Goal: Information Seeking & Learning: Learn about a topic

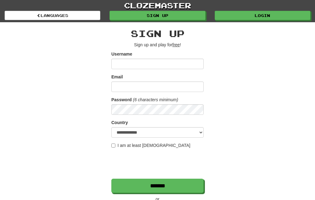
click at [259, 11] on link "Login" at bounding box center [263, 15] width 96 height 9
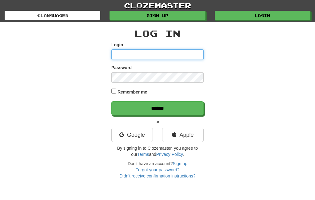
type input "********"
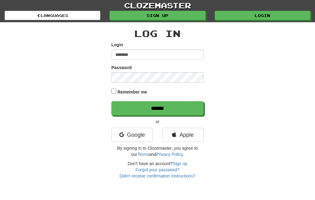
click at [175, 110] on input "******" at bounding box center [158, 108] width 92 height 14
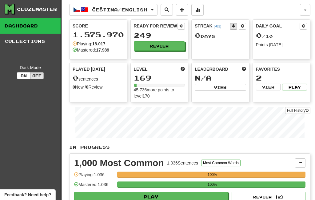
click at [172, 47] on button "Review" at bounding box center [159, 45] width 51 height 9
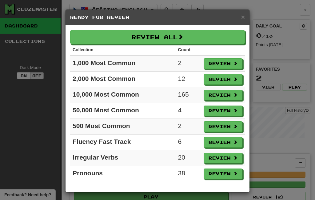
click at [191, 40] on button "Review All" at bounding box center [157, 37] width 175 height 14
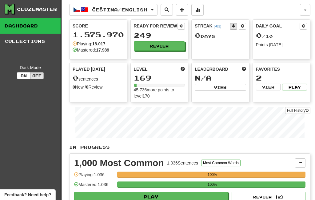
select select "***"
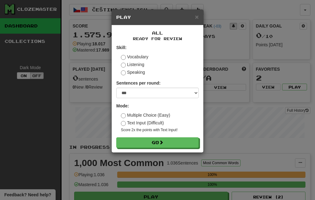
click at [167, 145] on button "Go" at bounding box center [157, 142] width 83 height 10
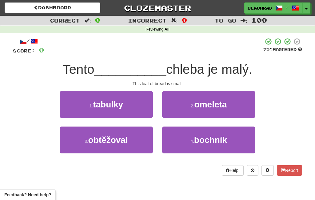
click at [192, 144] on button "4 . bochník" at bounding box center [208, 139] width 93 height 27
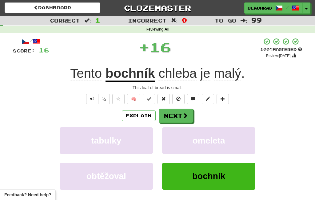
click at [178, 116] on button "Next" at bounding box center [176, 115] width 34 height 14
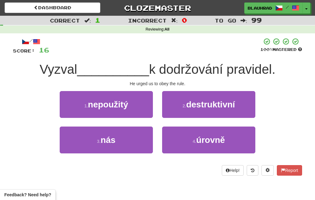
click at [139, 136] on button "3 . nás" at bounding box center [106, 139] width 93 height 27
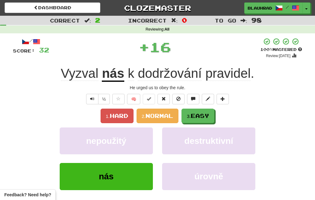
click at [198, 115] on span "Easy" at bounding box center [200, 115] width 18 height 7
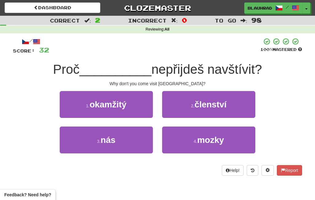
click at [139, 142] on button "3 . nás" at bounding box center [106, 139] width 93 height 27
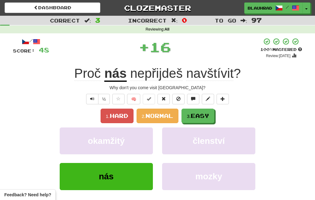
click at [202, 115] on span "Easy" at bounding box center [200, 115] width 18 height 7
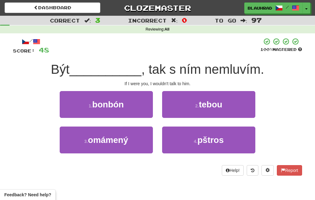
click at [210, 109] on button "2 . tebou" at bounding box center [208, 104] width 93 height 27
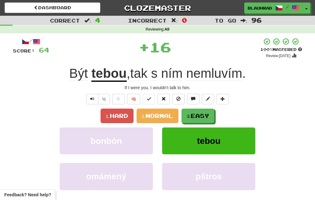
click at [203, 119] on span "Easy" at bounding box center [200, 115] width 18 height 7
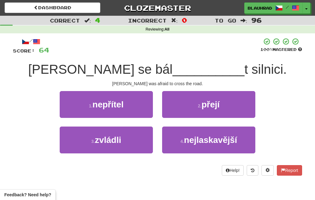
click at [201, 107] on small "2 ." at bounding box center [200, 105] width 4 height 5
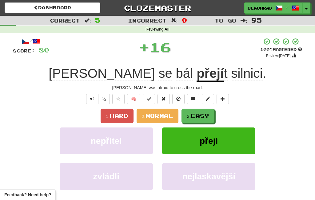
click at [205, 116] on span "Easy" at bounding box center [200, 115] width 18 height 7
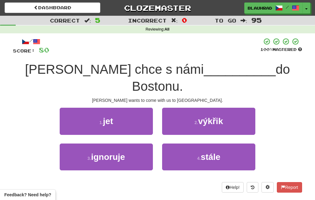
click at [141, 109] on button "1 . jet" at bounding box center [106, 120] width 93 height 27
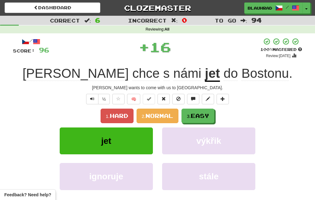
click at [207, 117] on span "Easy" at bounding box center [200, 115] width 18 height 7
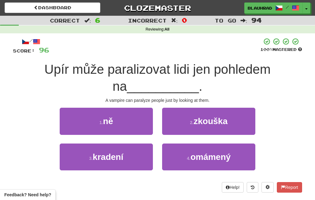
click at [148, 117] on button "1 . ně" at bounding box center [106, 120] width 93 height 27
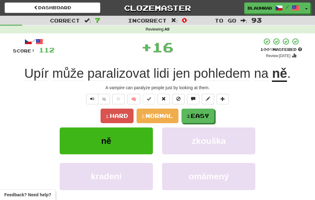
click at [208, 117] on span "Easy" at bounding box center [200, 115] width 18 height 7
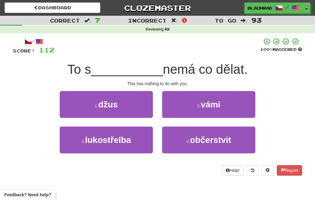
click at [202, 111] on button "2 . vámi" at bounding box center [208, 104] width 93 height 27
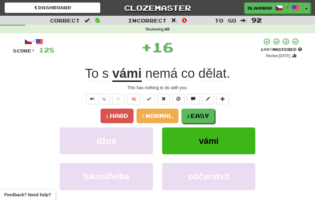
click at [205, 117] on span "Easy" at bounding box center [200, 115] width 18 height 7
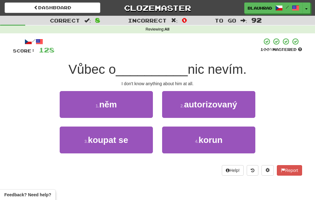
click at [138, 104] on button "1 . něm" at bounding box center [106, 104] width 93 height 27
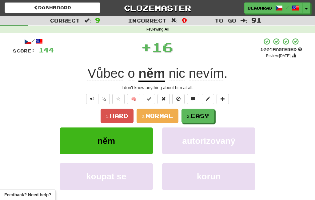
click at [201, 113] on span "Easy" at bounding box center [200, 115] width 18 height 7
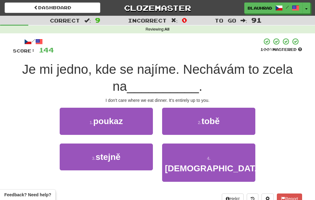
click at [204, 122] on span "tobě" at bounding box center [211, 121] width 18 height 10
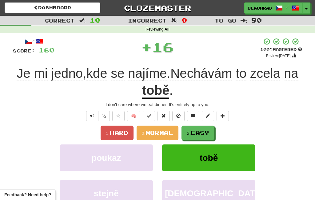
click at [205, 133] on span "Easy" at bounding box center [200, 132] width 18 height 7
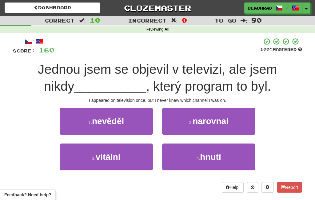
click at [143, 124] on button "1 . nevěděl" at bounding box center [106, 120] width 93 height 27
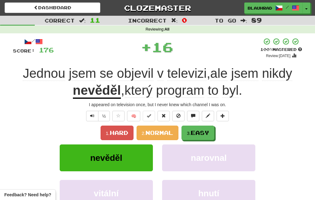
click at [213, 133] on button "3. Easy" at bounding box center [198, 132] width 33 height 14
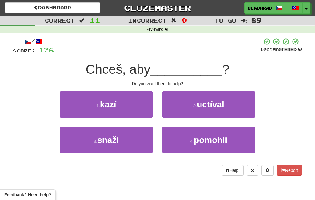
click at [193, 144] on button "4 . pomohli" at bounding box center [208, 139] width 93 height 27
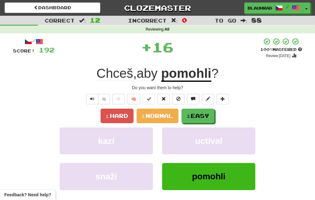
click at [206, 112] on span "Easy" at bounding box center [200, 115] width 18 height 7
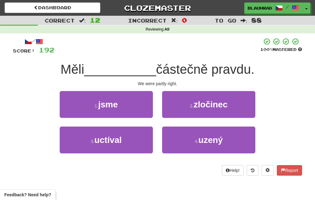
click at [145, 106] on button "1 . jsme" at bounding box center [106, 104] width 93 height 27
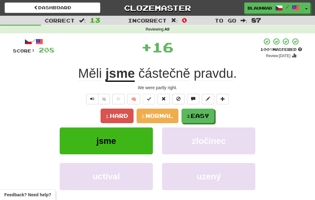
click at [205, 119] on span "Easy" at bounding box center [200, 115] width 18 height 7
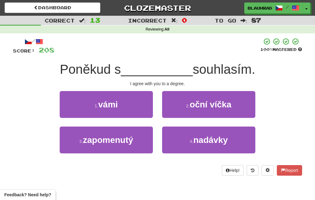
click at [140, 107] on button "1 . vámi" at bounding box center [106, 104] width 93 height 27
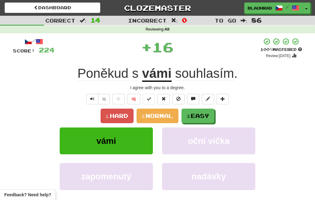
click at [198, 116] on span "Easy" at bounding box center [200, 115] width 18 height 7
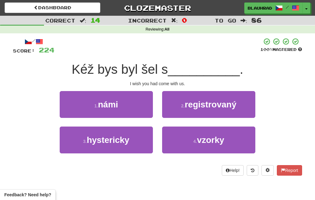
click at [141, 106] on button "1 . námi" at bounding box center [106, 104] width 93 height 27
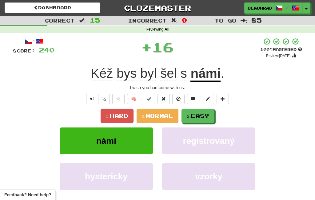
click at [202, 116] on span "Easy" at bounding box center [200, 115] width 18 height 7
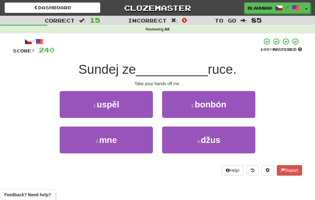
click at [130, 144] on button "3 . mne" at bounding box center [106, 139] width 93 height 27
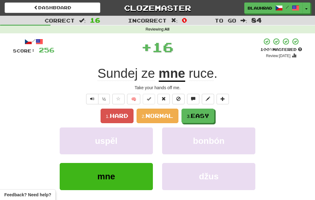
click at [200, 116] on span "Easy" at bounding box center [200, 115] width 18 height 7
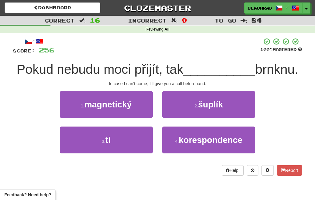
click at [128, 144] on button "3 . ti" at bounding box center [106, 139] width 93 height 27
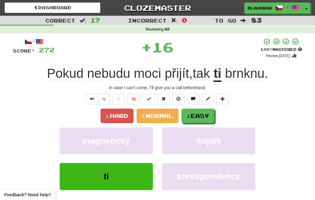
click at [197, 114] on span "Easy" at bounding box center [200, 115] width 18 height 7
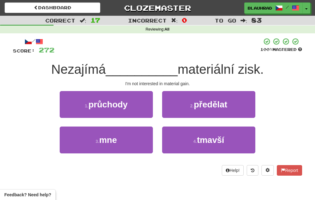
click at [136, 142] on button "3 . mne" at bounding box center [106, 139] width 93 height 27
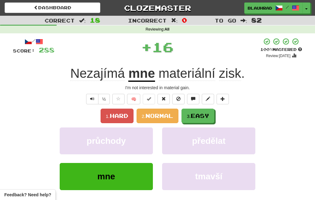
click at [202, 111] on button "3. Easy" at bounding box center [198, 115] width 33 height 14
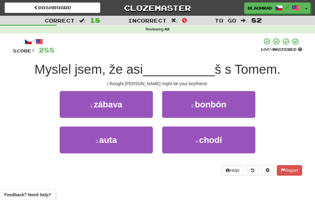
click at [176, 152] on button "4 . chodí" at bounding box center [208, 139] width 93 height 27
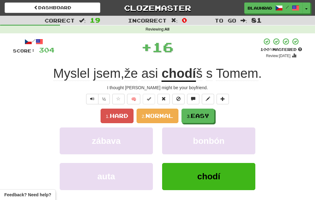
click at [205, 113] on span "Easy" at bounding box center [200, 115] width 18 height 7
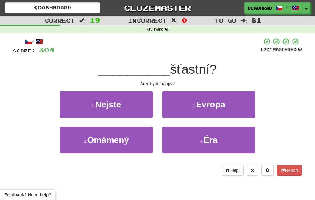
click at [135, 114] on button "1 . Nejste" at bounding box center [106, 104] width 93 height 27
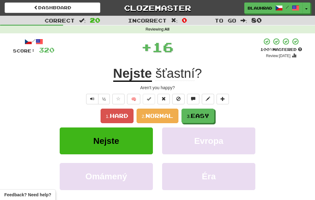
click at [200, 119] on button "3. Easy" at bounding box center [198, 115] width 33 height 14
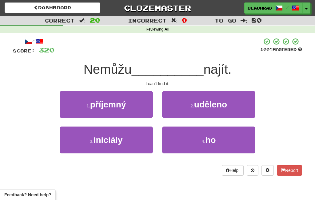
click at [185, 145] on button "4 . ho" at bounding box center [208, 139] width 93 height 27
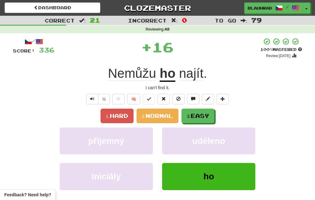
click at [207, 118] on span "Easy" at bounding box center [200, 115] width 18 height 7
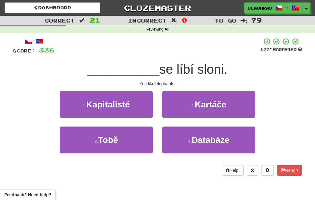
click at [126, 148] on button "3 . Tobě" at bounding box center [106, 139] width 93 height 27
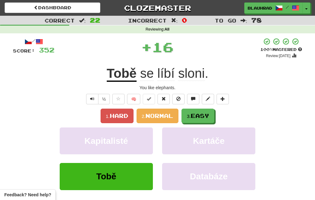
click at [197, 116] on span "Easy" at bounding box center [200, 115] width 18 height 7
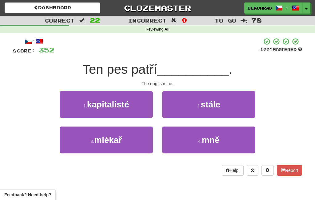
click at [186, 141] on button "4 . mně" at bounding box center [208, 139] width 93 height 27
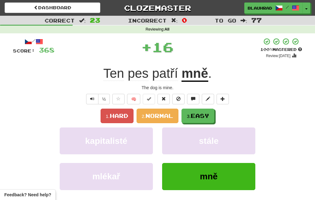
click at [199, 115] on span "Easy" at bounding box center [200, 115] width 18 height 7
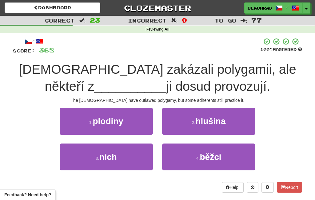
click at [143, 156] on button "3 . nich" at bounding box center [106, 156] width 93 height 27
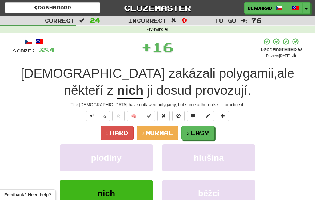
click at [201, 130] on span "Easy" at bounding box center [200, 132] width 18 height 7
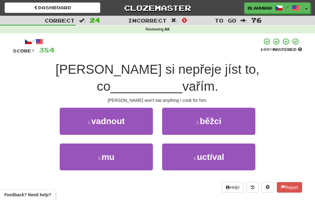
click at [140, 149] on button "3 . mu" at bounding box center [106, 156] width 93 height 27
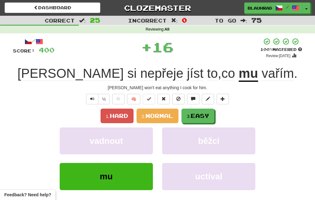
click at [198, 114] on span "Easy" at bounding box center [200, 115] width 18 height 7
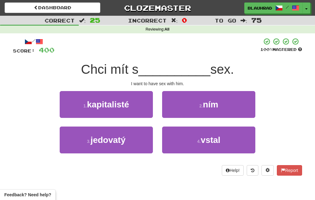
click at [210, 103] on span "ním" at bounding box center [210, 104] width 15 height 10
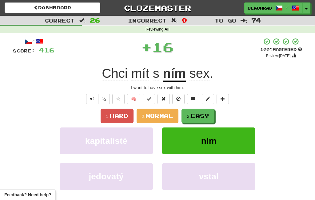
click at [200, 115] on span "Easy" at bounding box center [200, 115] width 18 height 7
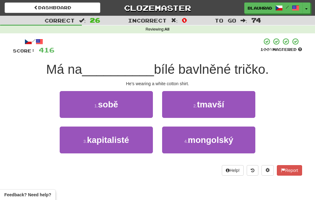
click at [135, 110] on button "1 . sobě" at bounding box center [106, 104] width 93 height 27
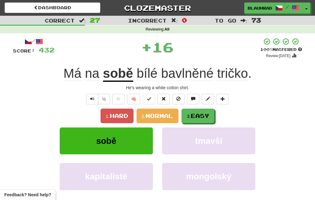
click at [201, 116] on span "Easy" at bounding box center [200, 115] width 18 height 7
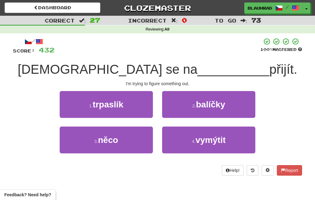
click at [133, 136] on button "3 . něco" at bounding box center [106, 139] width 93 height 27
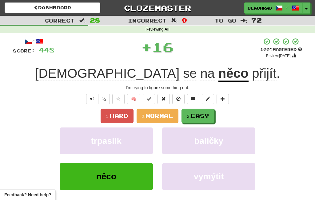
click at [205, 116] on span "Easy" at bounding box center [200, 115] width 18 height 7
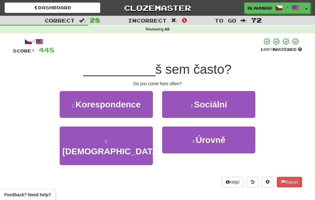
click at [128, 142] on button "3 . Chodí" at bounding box center [106, 145] width 93 height 39
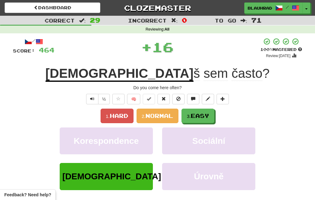
click at [198, 117] on span "Easy" at bounding box center [200, 115] width 18 height 7
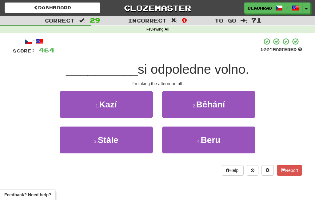
click at [182, 147] on button "4 . Beru" at bounding box center [208, 139] width 93 height 27
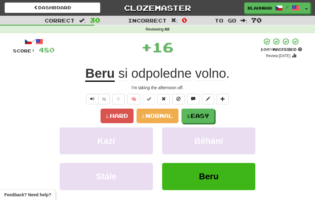
click at [205, 115] on span "Easy" at bounding box center [200, 115] width 18 height 7
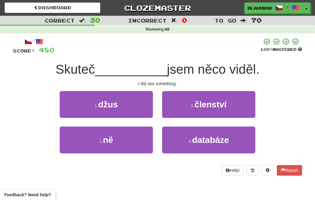
click at [136, 139] on button "3 . ně" at bounding box center [106, 139] width 93 height 27
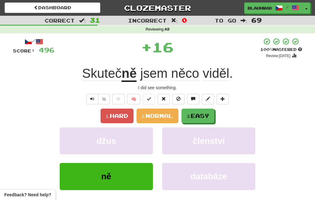
click at [198, 114] on span "Easy" at bounding box center [200, 115] width 18 height 7
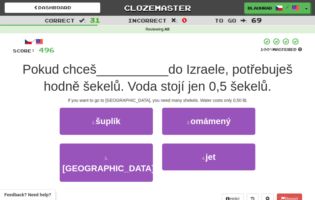
click at [181, 160] on button "4 . jet" at bounding box center [208, 156] width 93 height 27
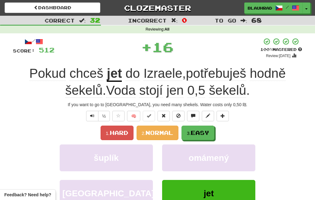
click at [199, 135] on span "Easy" at bounding box center [200, 132] width 18 height 7
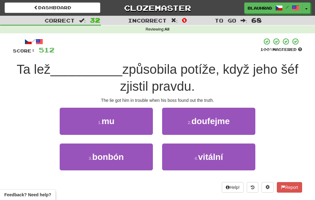
click at [137, 120] on button "1 . mu" at bounding box center [106, 120] width 93 height 27
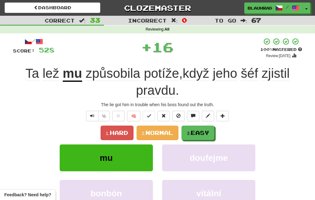
click at [200, 128] on button "3. Easy" at bounding box center [198, 132] width 33 height 14
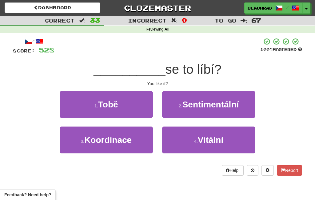
click at [137, 109] on button "1 . Tobě" at bounding box center [106, 104] width 93 height 27
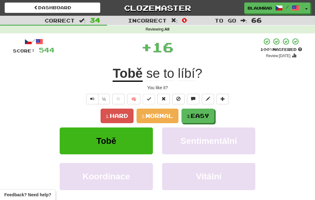
click at [200, 121] on button "3. Easy" at bounding box center [198, 115] width 33 height 14
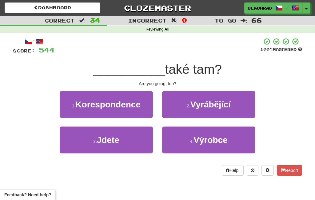
click at [137, 150] on button "3 . Jdete" at bounding box center [106, 139] width 93 height 27
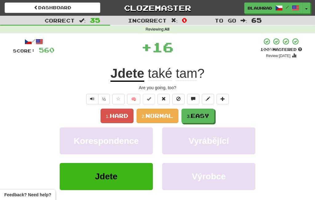
click at [201, 117] on span "Easy" at bounding box center [200, 115] width 18 height 7
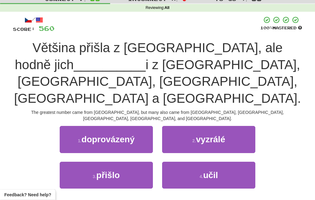
scroll to position [22, 0]
click at [126, 161] on button "3 . přišlo" at bounding box center [106, 174] width 93 height 27
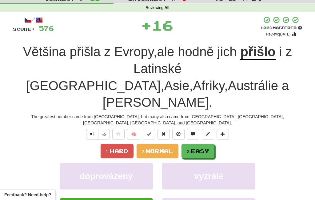
click at [205, 147] on span "Easy" at bounding box center [200, 150] width 18 height 7
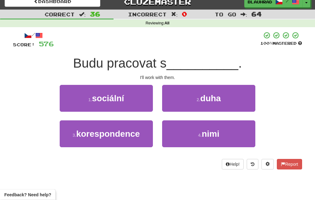
click at [187, 135] on button "4 . nimi" at bounding box center [208, 133] width 93 height 27
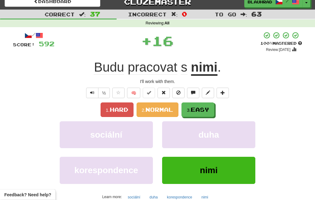
scroll to position [6, 0]
click at [207, 108] on span "Easy" at bounding box center [200, 109] width 18 height 7
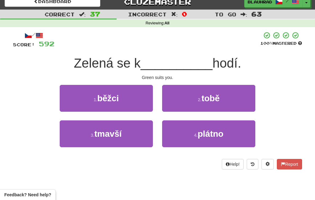
click at [218, 98] on span "tobě" at bounding box center [211, 98] width 18 height 10
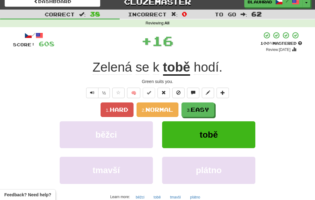
click at [206, 109] on span "Easy" at bounding box center [200, 109] width 18 height 7
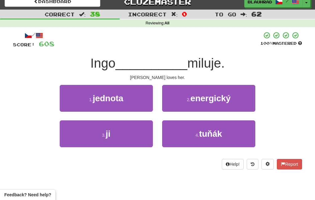
click at [131, 130] on button "3 . ji" at bounding box center [106, 133] width 93 height 27
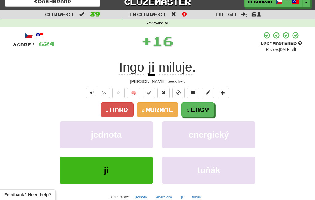
click at [197, 111] on span "Easy" at bounding box center [200, 109] width 18 height 7
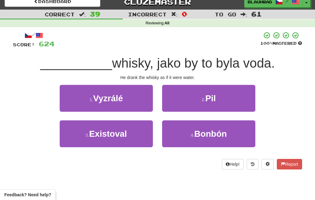
click at [208, 100] on span "Pil" at bounding box center [210, 98] width 10 height 10
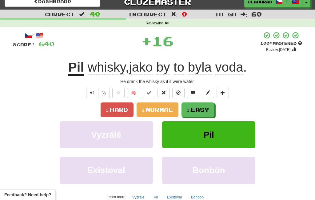
click at [209, 112] on span "Easy" at bounding box center [200, 109] width 18 height 7
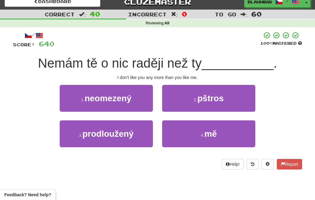
click at [187, 136] on button "4 . mě" at bounding box center [208, 133] width 93 height 27
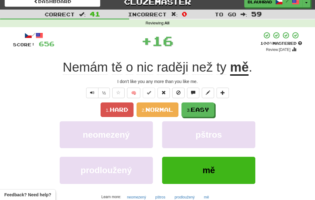
click at [213, 105] on button "3. Easy" at bounding box center [198, 109] width 33 height 14
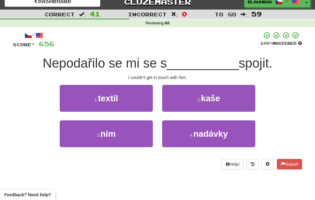
click at [132, 134] on button "3 . ním" at bounding box center [106, 133] width 93 height 27
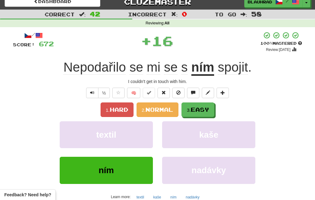
click at [200, 109] on span "Easy" at bounding box center [200, 109] width 18 height 7
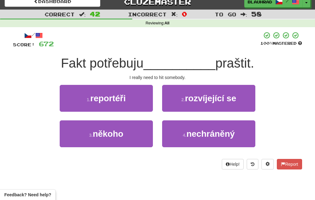
click at [137, 134] on button "3 . někoho" at bounding box center [106, 133] width 93 height 27
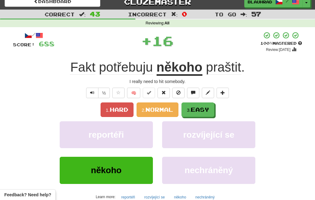
click at [203, 106] on span "Easy" at bounding box center [200, 109] width 18 height 7
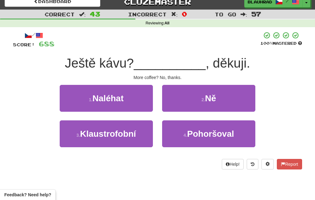
click at [208, 100] on span "Ně" at bounding box center [210, 98] width 11 height 10
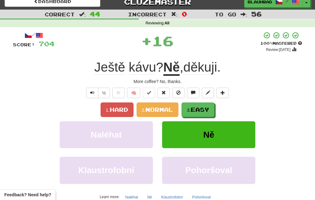
click at [197, 111] on span "Easy" at bounding box center [200, 109] width 18 height 7
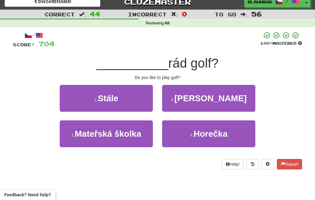
click at [206, 99] on span "Hraješ" at bounding box center [211, 98] width 72 height 10
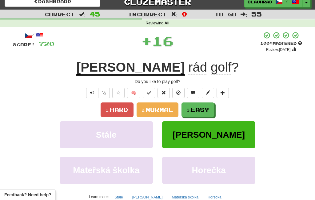
click at [204, 108] on span "Easy" at bounding box center [200, 109] width 18 height 7
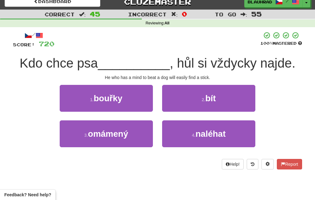
click at [217, 97] on button "2 . bít" at bounding box center [208, 98] width 93 height 27
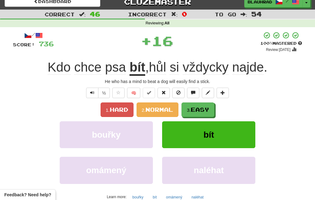
click at [197, 115] on button "3. Easy" at bounding box center [198, 109] width 33 height 14
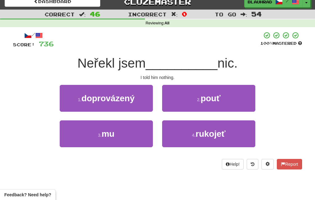
click at [136, 141] on button "3 . mu" at bounding box center [106, 133] width 93 height 27
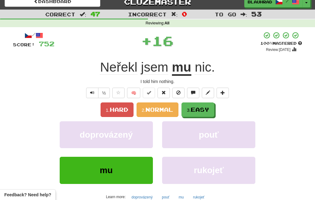
click at [204, 106] on span "Easy" at bounding box center [200, 109] width 18 height 7
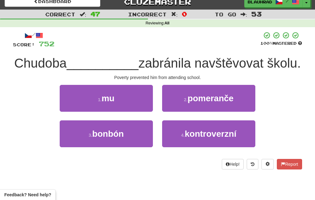
click at [137, 97] on button "1 . mu" at bounding box center [106, 98] width 93 height 27
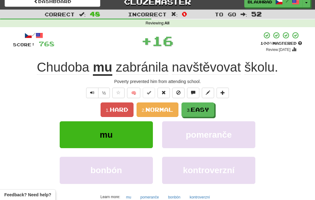
click at [201, 106] on span "Easy" at bounding box center [200, 109] width 18 height 7
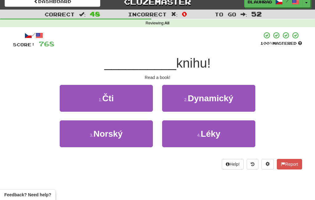
click at [117, 96] on button "1 . Čti" at bounding box center [106, 98] width 93 height 27
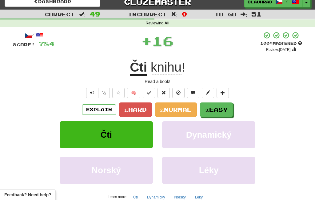
click at [216, 109] on span "Easy" at bounding box center [218, 109] width 18 height 7
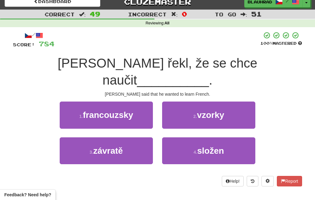
click at [141, 102] on button "1 . francouzsky" at bounding box center [106, 114] width 93 height 27
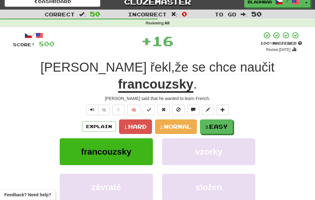
click at [209, 119] on button "3. Easy" at bounding box center [216, 126] width 33 height 14
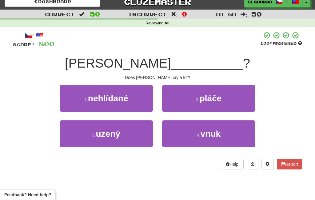
click at [210, 100] on span "pláče" at bounding box center [211, 98] width 22 height 10
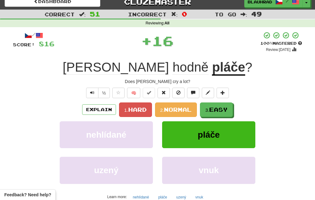
click at [209, 112] on small "3." at bounding box center [207, 109] width 4 height 5
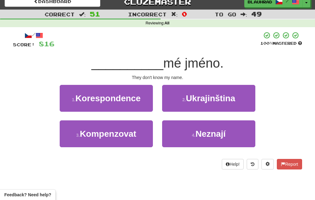
click at [187, 136] on button "4 . Neznají" at bounding box center [208, 133] width 93 height 27
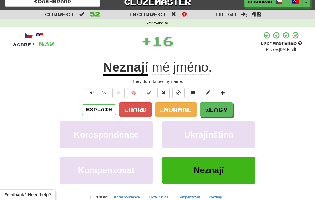
click at [217, 109] on span "Easy" at bounding box center [218, 109] width 18 height 7
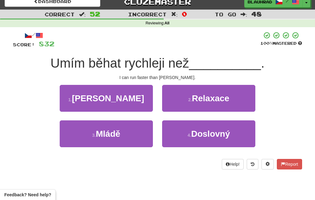
click at [143, 103] on button "1 . Ken" at bounding box center [106, 98] width 93 height 27
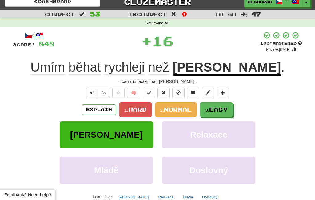
click at [209, 109] on small "3." at bounding box center [207, 109] width 4 height 5
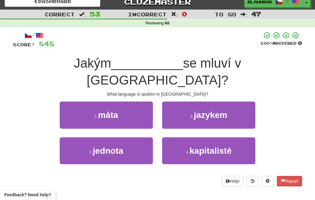
click at [217, 110] on span "jazykem" at bounding box center [211, 115] width 34 height 10
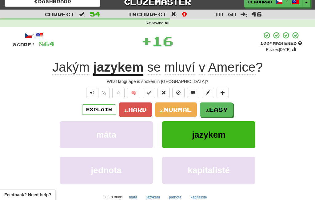
click at [213, 111] on span "Easy" at bounding box center [218, 109] width 18 height 7
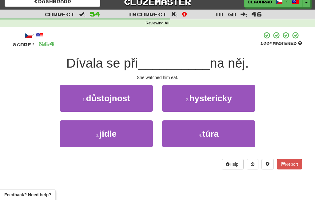
click at [135, 141] on button "3 . jídle" at bounding box center [106, 133] width 93 height 27
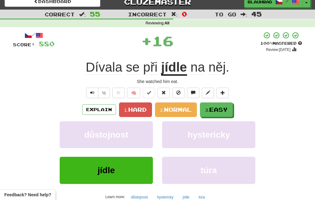
click at [218, 106] on span "Easy" at bounding box center [218, 109] width 18 height 7
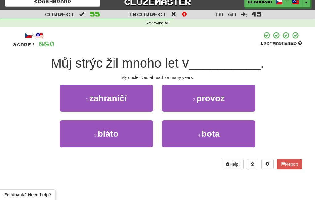
click at [130, 97] on button "1 . zahraničí" at bounding box center [106, 98] width 93 height 27
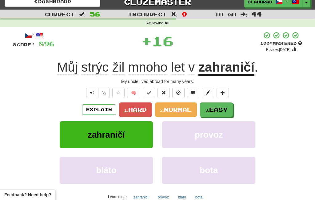
click at [212, 107] on span "Easy" at bounding box center [218, 109] width 18 height 7
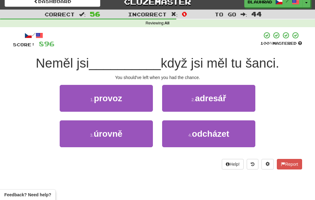
click at [197, 136] on span "odcházet" at bounding box center [210, 134] width 37 height 10
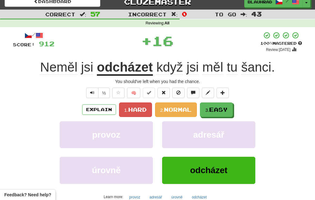
click at [212, 108] on span "Easy" at bounding box center [218, 109] width 18 height 7
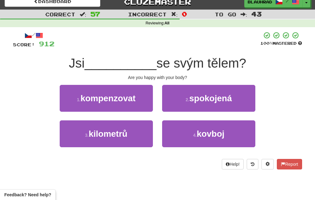
click at [214, 94] on span "spokojená" at bounding box center [210, 98] width 43 height 10
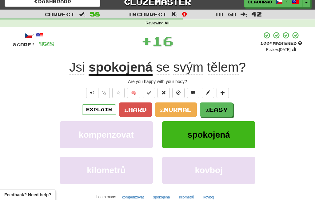
click at [219, 103] on button "3. Easy" at bounding box center [216, 109] width 33 height 14
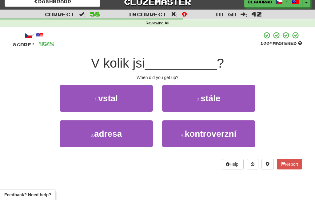
click at [140, 99] on button "1 . vstal" at bounding box center [106, 98] width 93 height 27
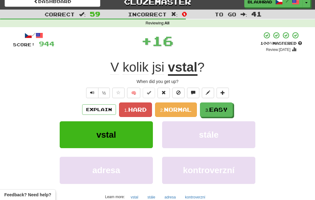
click at [209, 111] on small "3." at bounding box center [207, 109] width 4 height 5
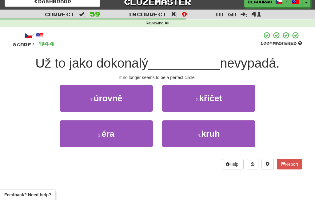
click at [189, 137] on button "4 . kruh" at bounding box center [208, 133] width 93 height 27
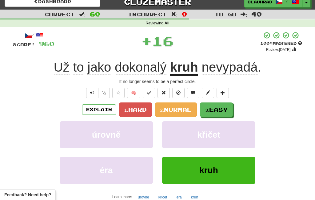
click at [214, 111] on span "Easy" at bounding box center [218, 109] width 18 height 7
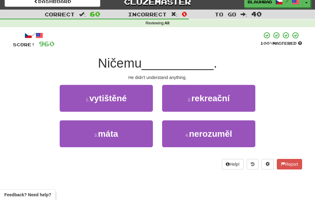
click at [185, 139] on button "4 . nerozuměl" at bounding box center [208, 133] width 93 height 27
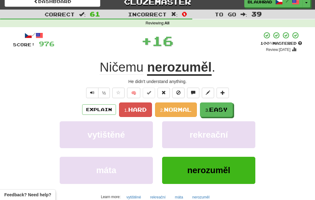
click at [215, 110] on span "Easy" at bounding box center [218, 109] width 18 height 7
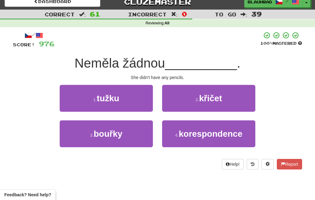
click at [140, 97] on button "1 . tužku" at bounding box center [106, 98] width 93 height 27
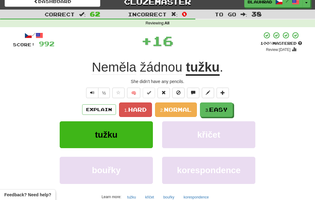
click at [213, 107] on span "Easy" at bounding box center [218, 109] width 18 height 7
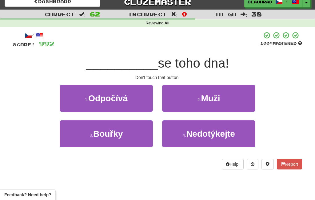
click at [193, 135] on span "Nedotýkejte" at bounding box center [210, 134] width 49 height 10
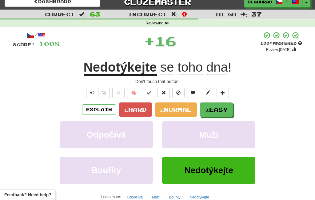
click at [213, 106] on span "Easy" at bounding box center [218, 109] width 18 height 7
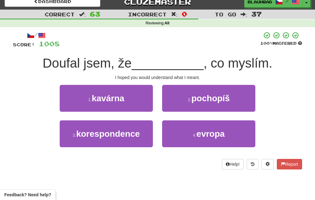
click at [200, 102] on span "pochopíš" at bounding box center [211, 98] width 38 height 10
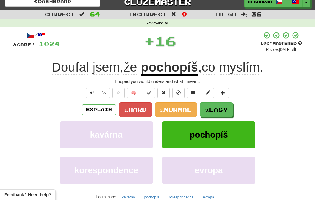
click at [209, 109] on small "3." at bounding box center [207, 109] width 4 height 5
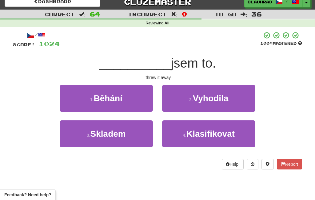
click at [196, 100] on span "Vyhodila" at bounding box center [211, 98] width 36 height 10
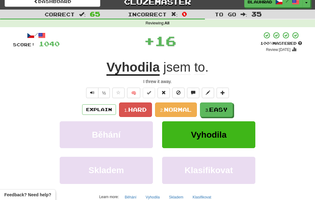
click at [212, 111] on span "Easy" at bounding box center [218, 109] width 18 height 7
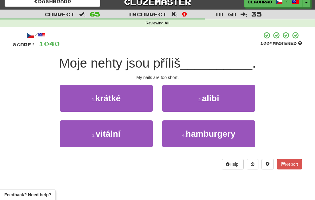
click at [144, 98] on button "1 . krátké" at bounding box center [106, 98] width 93 height 27
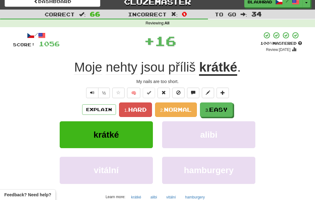
click at [220, 109] on span "Easy" at bounding box center [218, 109] width 18 height 7
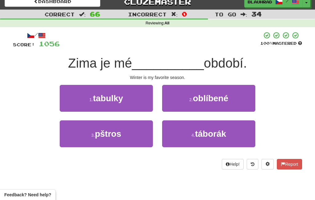
click at [205, 101] on span "oblíbené" at bounding box center [210, 98] width 35 height 10
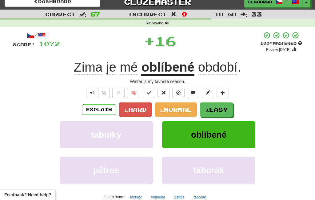
click at [220, 112] on span "Easy" at bounding box center [218, 109] width 18 height 7
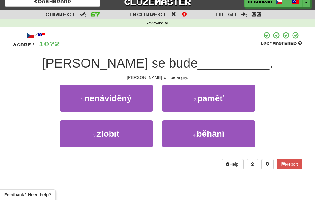
click at [128, 137] on button "3 . zlobit" at bounding box center [106, 133] width 93 height 27
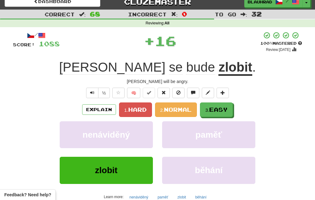
click at [206, 106] on button "3. Easy" at bounding box center [216, 109] width 33 height 14
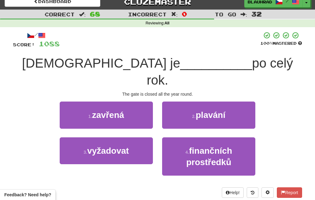
click at [138, 101] on button "1 . zavřená" at bounding box center [106, 114] width 93 height 27
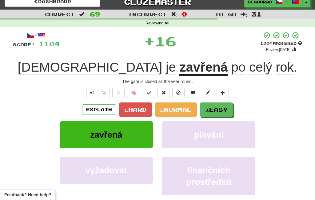
click at [214, 107] on span "Easy" at bounding box center [218, 109] width 18 height 7
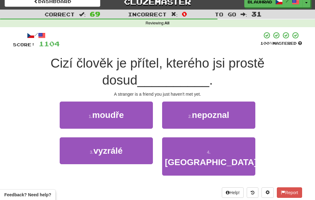
click at [198, 115] on span "nepoznal" at bounding box center [210, 115] width 37 height 10
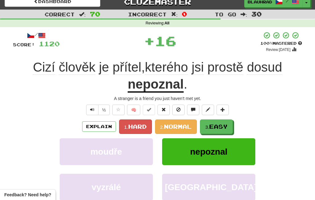
click at [218, 120] on button "3. Easy" at bounding box center [216, 126] width 33 height 14
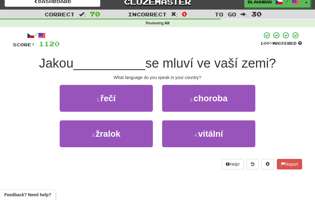
click at [138, 104] on button "1 . řečí" at bounding box center [106, 98] width 93 height 27
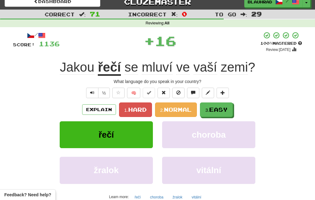
click at [217, 112] on span "Easy" at bounding box center [218, 109] width 18 height 7
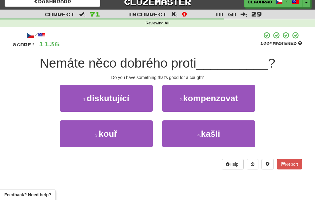
click at [191, 137] on button "4 . kašli" at bounding box center [208, 133] width 93 height 27
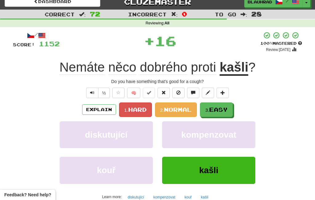
click at [213, 113] on button "3. Easy" at bounding box center [216, 109] width 33 height 14
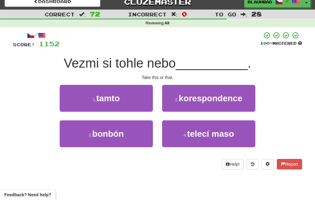
click at [123, 99] on button "1 . tamto" at bounding box center [106, 98] width 93 height 27
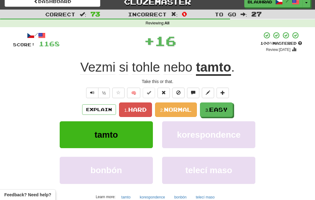
click at [209, 108] on small "3." at bounding box center [207, 109] width 4 height 5
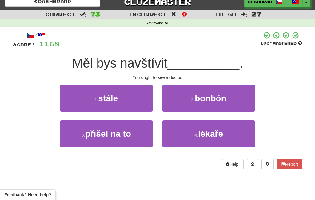
click at [201, 136] on span "lékaře" at bounding box center [210, 134] width 25 height 10
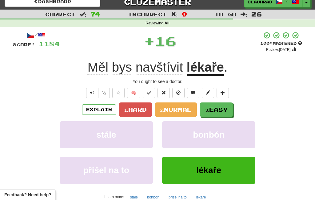
click at [209, 111] on small "3." at bounding box center [207, 109] width 4 height 5
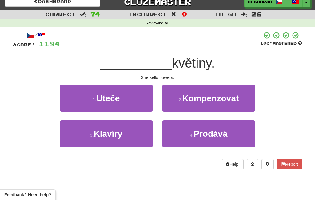
click at [182, 139] on button "4 . Prodává" at bounding box center [208, 133] width 93 height 27
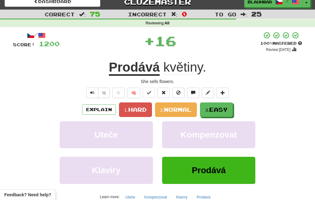
click at [209, 110] on small "3." at bounding box center [207, 109] width 4 height 5
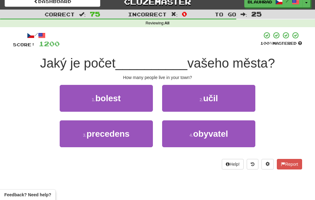
click at [210, 141] on button "4 . obyvatel" at bounding box center [208, 133] width 93 height 27
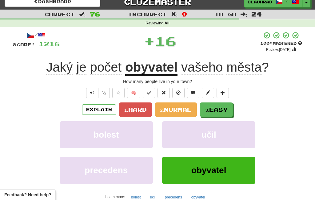
click at [211, 108] on span "Easy" at bounding box center [218, 109] width 18 height 7
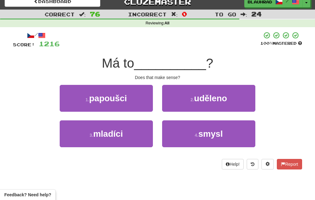
click at [184, 139] on button "4 . smysl" at bounding box center [208, 133] width 93 height 27
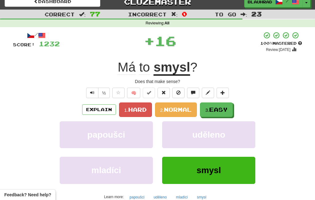
click at [206, 107] on button "3. Easy" at bounding box center [216, 109] width 33 height 14
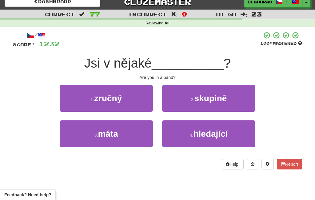
click at [182, 101] on button "2 . skupině" at bounding box center [208, 98] width 93 height 27
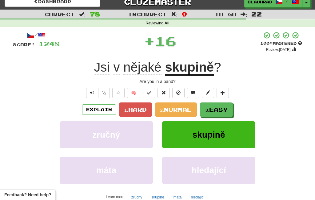
click at [212, 111] on span "Easy" at bounding box center [218, 109] width 18 height 7
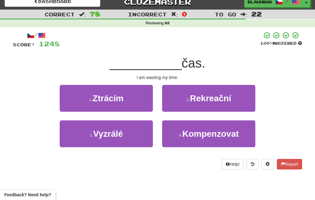
click at [128, 103] on button "1 . Ztrácím" at bounding box center [106, 98] width 93 height 27
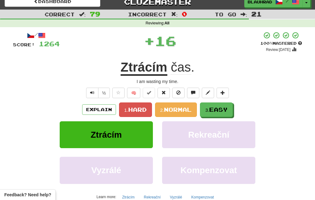
click at [215, 110] on span "Easy" at bounding box center [218, 109] width 18 height 7
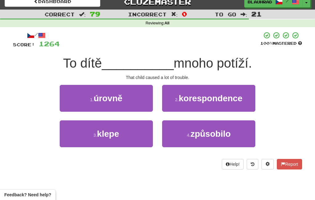
click at [189, 138] on button "4 . způsobilo" at bounding box center [208, 133] width 93 height 27
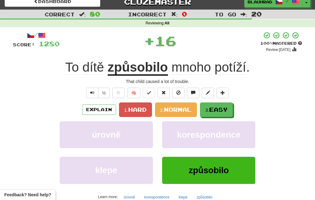
click at [208, 113] on button "3. Easy" at bounding box center [216, 109] width 33 height 14
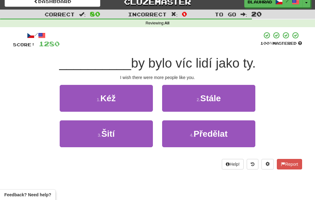
click at [135, 104] on button "1 . Kéž" at bounding box center [106, 98] width 93 height 27
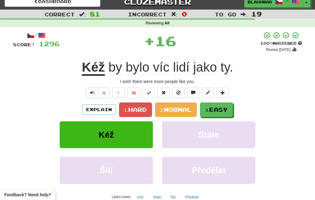
click at [217, 114] on button "3. Easy" at bounding box center [216, 109] width 33 height 14
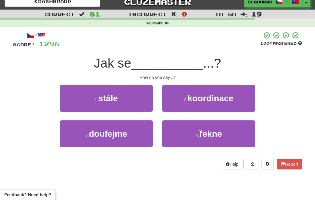
click at [196, 134] on small "4 ." at bounding box center [198, 134] width 4 height 5
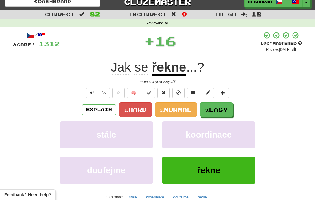
click at [217, 112] on span "Easy" at bounding box center [218, 109] width 18 height 7
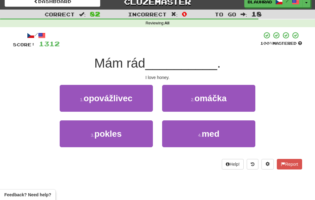
click at [196, 134] on button "4 . med" at bounding box center [208, 133] width 93 height 27
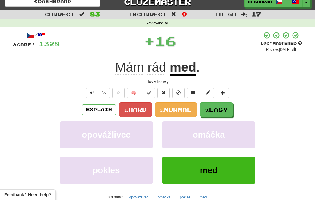
click at [215, 113] on button "3. Easy" at bounding box center [216, 109] width 33 height 14
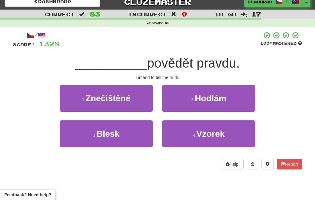
click at [182, 105] on button "2 . Hodlám" at bounding box center [208, 98] width 93 height 27
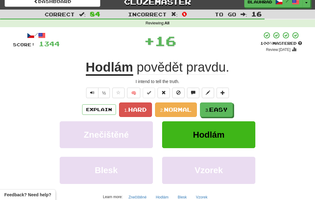
click at [211, 110] on span "Easy" at bounding box center [218, 109] width 18 height 7
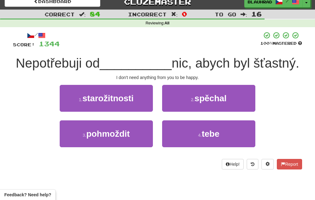
click at [218, 140] on button "4 . tebe" at bounding box center [208, 133] width 93 height 27
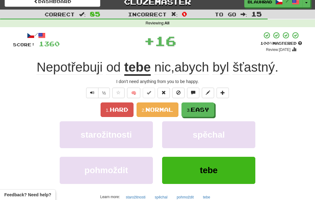
click at [199, 109] on span "Easy" at bounding box center [200, 109] width 18 height 7
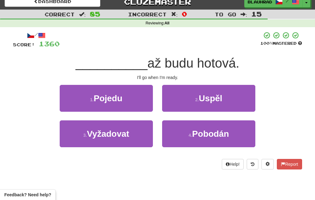
click at [122, 102] on span "Pojedu" at bounding box center [108, 98] width 29 height 10
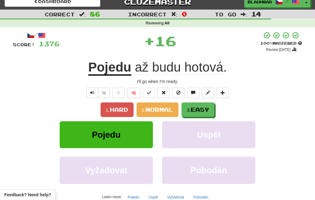
click at [197, 110] on span "Easy" at bounding box center [200, 109] width 18 height 7
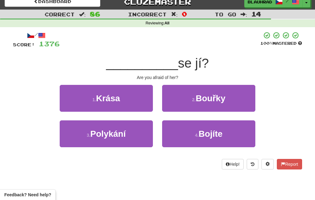
click at [209, 136] on span "Bojíte" at bounding box center [211, 134] width 24 height 10
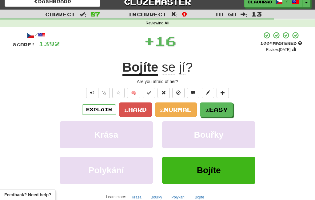
click at [209, 108] on small "3." at bounding box center [207, 109] width 4 height 5
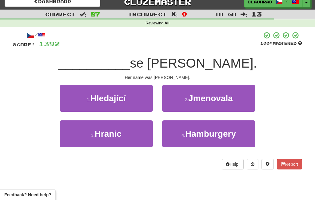
click at [181, 98] on button "2 . Jmenovala" at bounding box center [208, 98] width 93 height 27
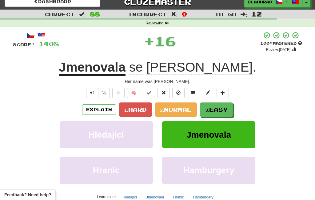
click at [213, 111] on span "Easy" at bounding box center [218, 109] width 18 height 7
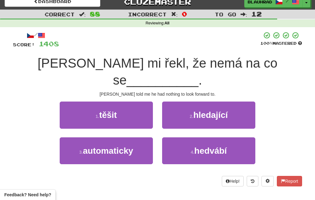
click at [130, 101] on button "1 . těšit" at bounding box center [106, 114] width 93 height 27
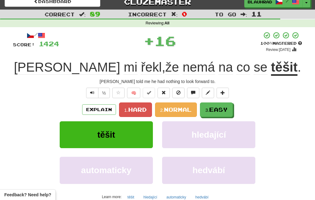
click at [213, 112] on span "Easy" at bounding box center [218, 109] width 18 height 7
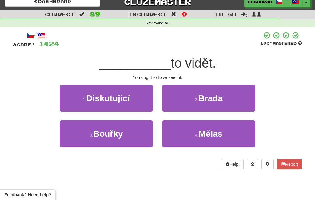
click at [219, 136] on span "Mělas" at bounding box center [211, 134] width 24 height 10
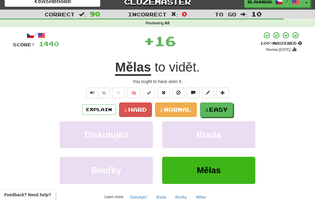
click at [212, 111] on span "Easy" at bounding box center [218, 109] width 18 height 7
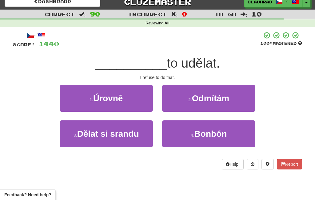
click at [188, 91] on button "2 . Odmítám" at bounding box center [208, 98] width 93 height 27
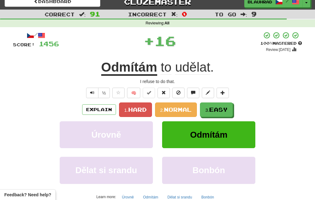
click at [214, 112] on span "Easy" at bounding box center [218, 109] width 18 height 7
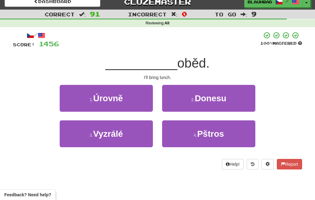
click at [189, 100] on button "2 . Donesu" at bounding box center [208, 98] width 93 height 27
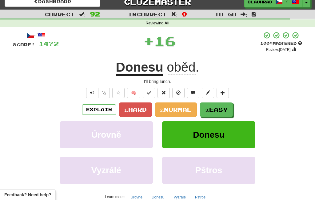
click at [212, 110] on span "Easy" at bounding box center [218, 109] width 18 height 7
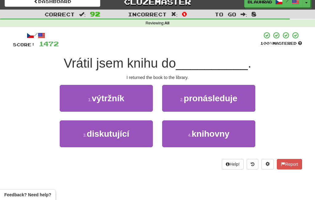
click at [200, 137] on span "knihovny" at bounding box center [211, 134] width 38 height 10
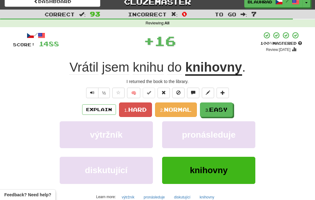
click at [214, 108] on span "Easy" at bounding box center [218, 109] width 18 height 7
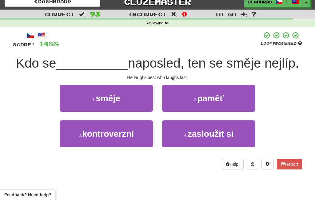
click at [133, 100] on button "1 . směje" at bounding box center [106, 98] width 93 height 27
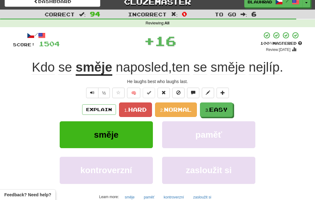
click at [222, 110] on span "Easy" at bounding box center [218, 109] width 18 height 7
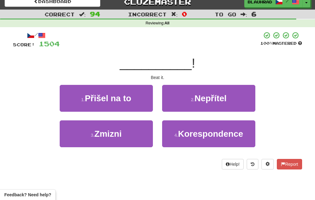
click at [145, 138] on button "3 . Zmizni" at bounding box center [106, 133] width 93 height 27
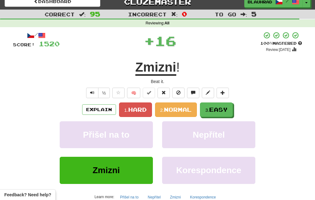
click at [218, 109] on span "Easy" at bounding box center [218, 109] width 18 height 7
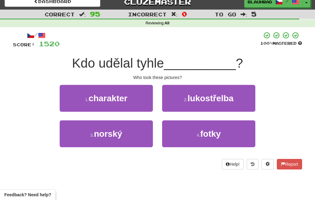
click at [204, 138] on button "4 . fotky" at bounding box center [208, 133] width 93 height 27
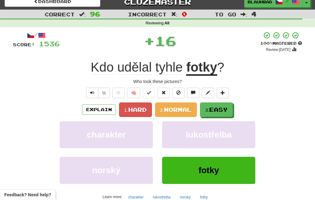
click at [216, 113] on button "3. Easy" at bounding box center [216, 109] width 33 height 14
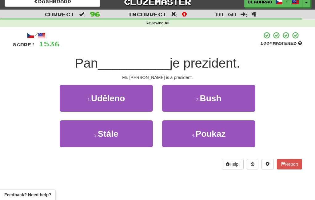
click at [191, 102] on button "2 . Bush" at bounding box center [208, 98] width 93 height 27
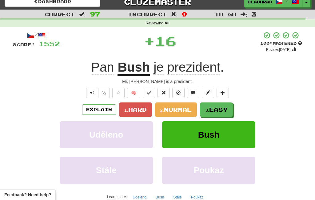
click at [216, 111] on span "Easy" at bounding box center [218, 109] width 18 height 7
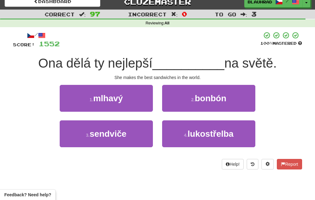
click at [137, 136] on button "3 . sendviče" at bounding box center [106, 133] width 93 height 27
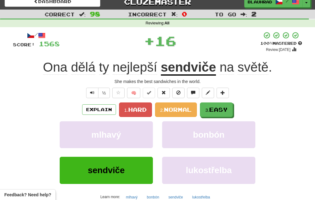
click at [217, 110] on span "Easy" at bounding box center [218, 109] width 18 height 7
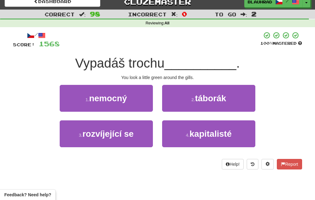
click at [145, 103] on button "1 . nemocný" at bounding box center [106, 98] width 93 height 27
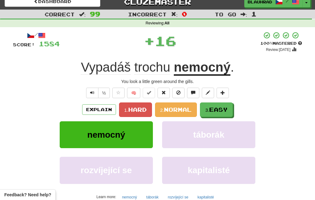
click at [221, 111] on span "Easy" at bounding box center [218, 109] width 18 height 7
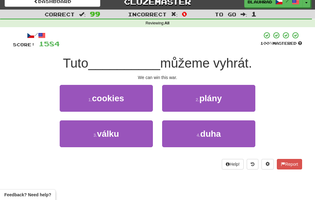
click at [132, 133] on button "3 . válku" at bounding box center [106, 133] width 93 height 27
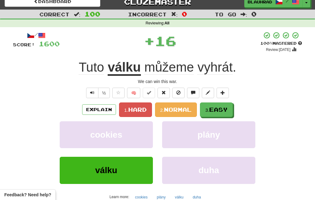
click at [226, 106] on button "3. Easy" at bounding box center [216, 109] width 33 height 14
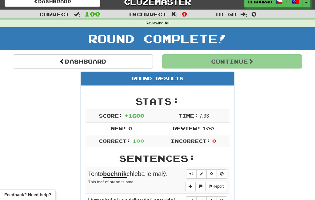
click at [148, 59] on link "Dashboard" at bounding box center [83, 61] width 140 height 14
